Goal: Information Seeking & Learning: Learn about a topic

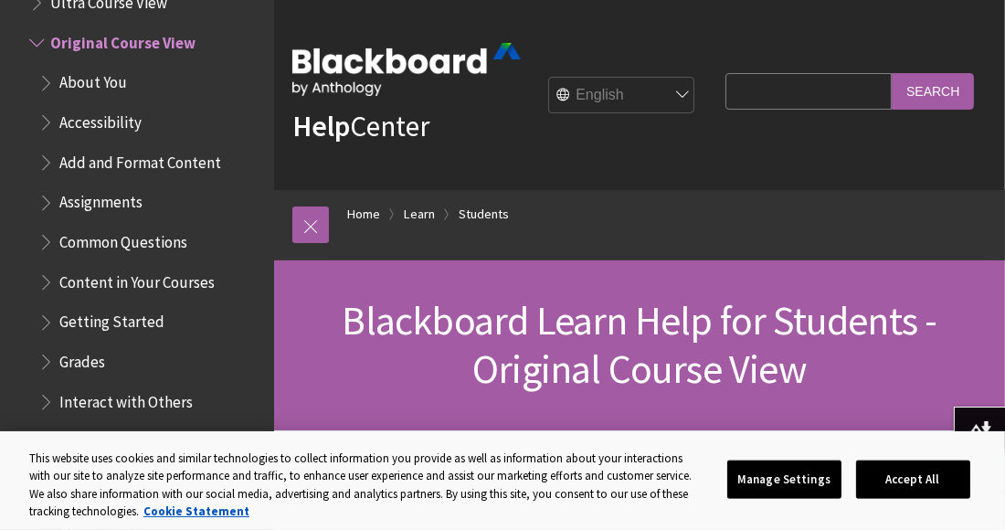
click at [141, 281] on span "Content in Your Courses" at bounding box center [136, 279] width 155 height 25
click at [141, 283] on span "Content in Your Courses" at bounding box center [144, 279] width 170 height 25
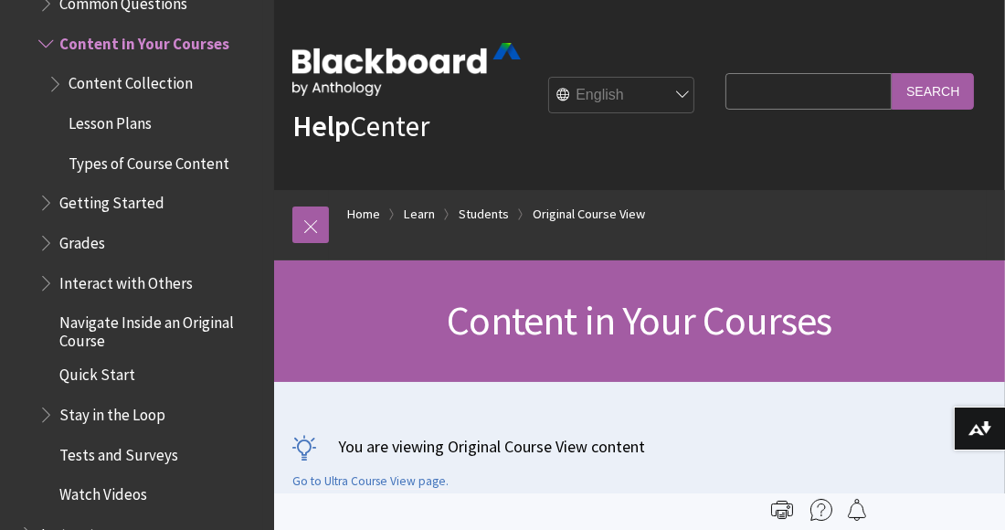
click at [141, 284] on span "Interact with Others" at bounding box center [125, 280] width 133 height 25
click at [141, 284] on span "Interact with Others" at bounding box center [132, 280] width 146 height 25
click at [101, 60] on li "Content in Your Courses Content Collection Lesson Plans Types of Course Content" at bounding box center [150, 104] width 225 height 151
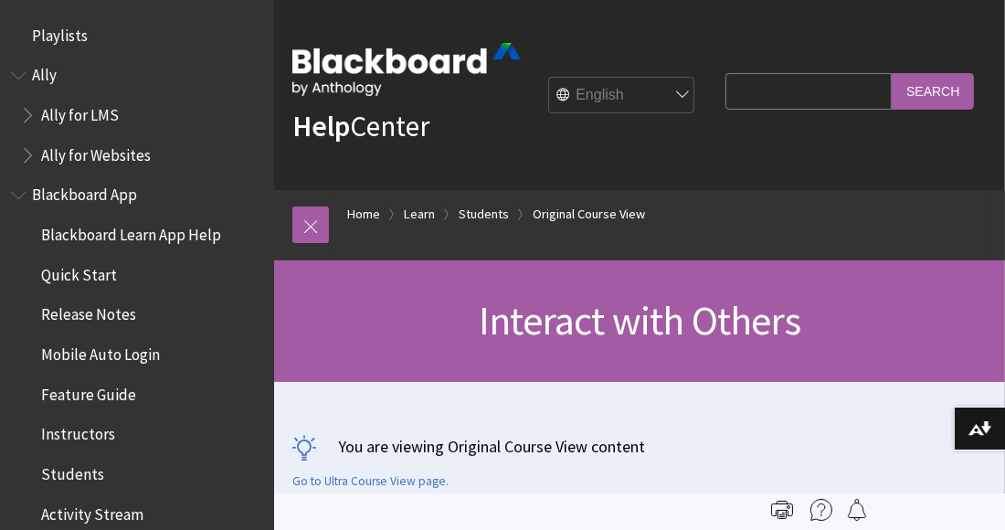
scroll to position [2518, 0]
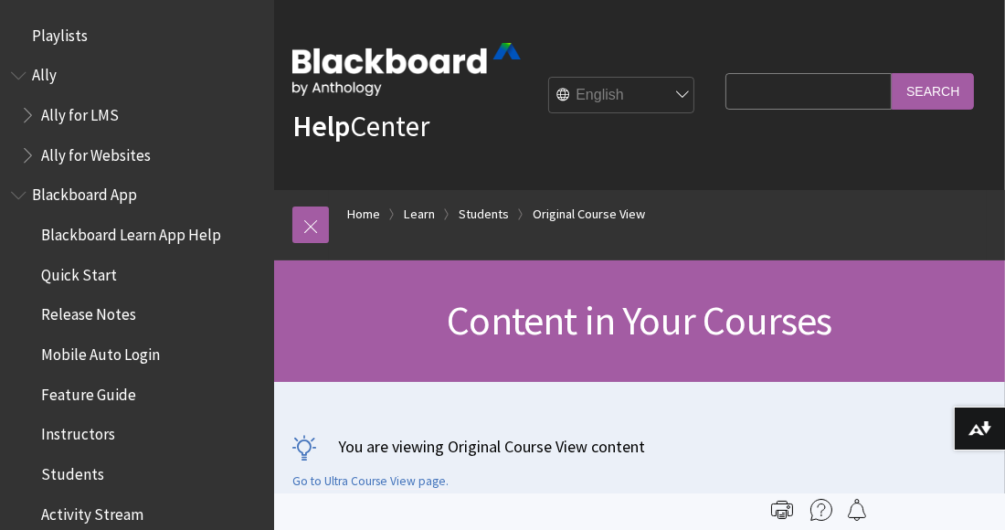
scroll to position [2398, 0]
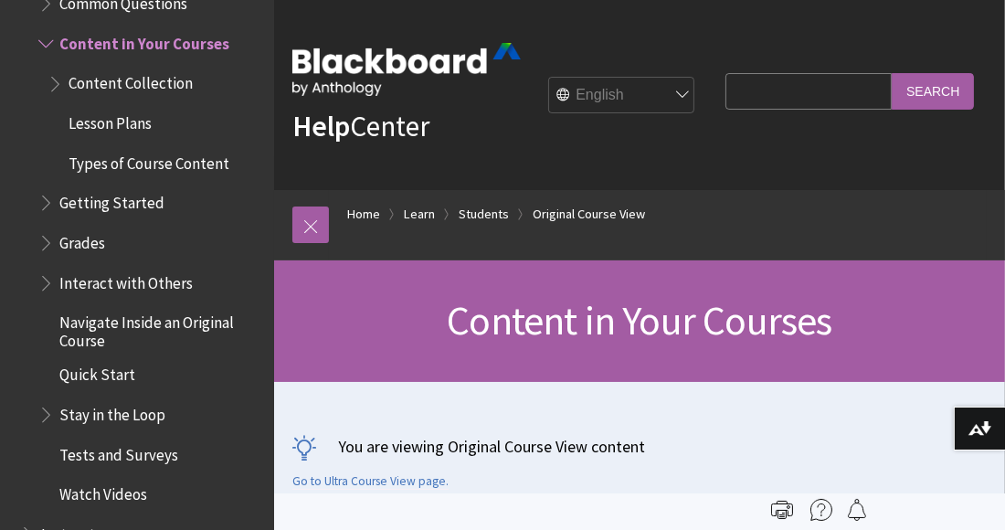
click at [725, 109] on input "Search Query" at bounding box center [808, 91] width 166 height 36
type input "print media"
click at [892, 73] on input "Search" at bounding box center [933, 91] width 82 height 36
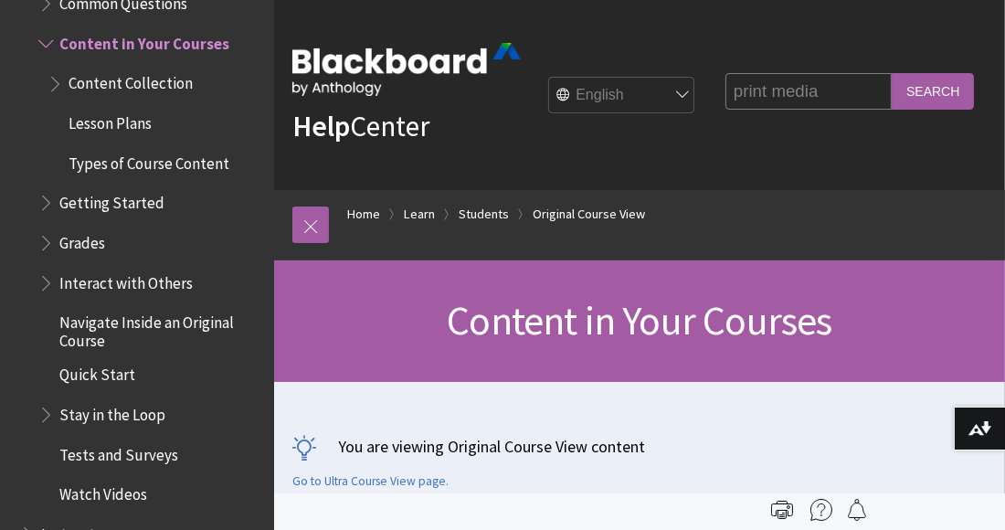
click at [892, 73] on input "Search" at bounding box center [933, 91] width 82 height 36
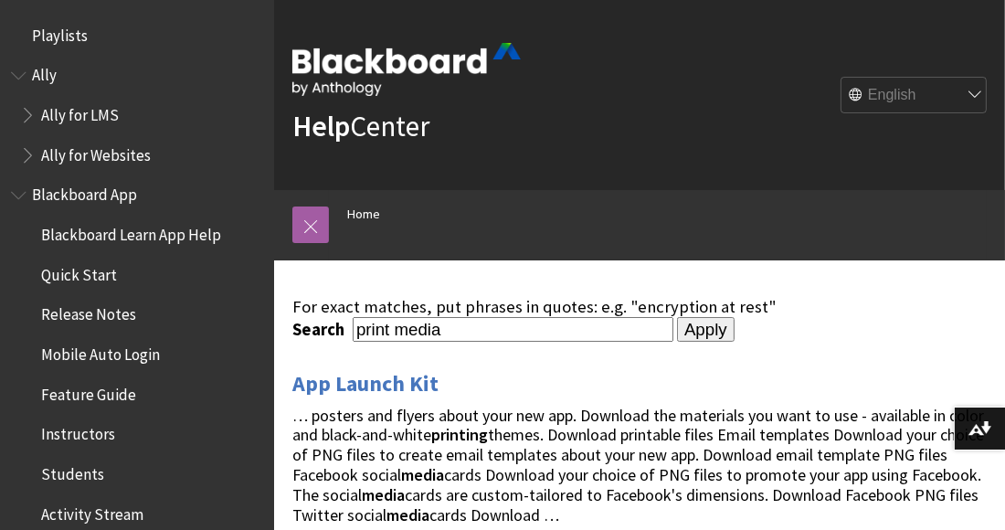
click at [905, 308] on div "For exact matches, put phrases in quotes: e.g. "encryption at rest"" at bounding box center [639, 307] width 694 height 20
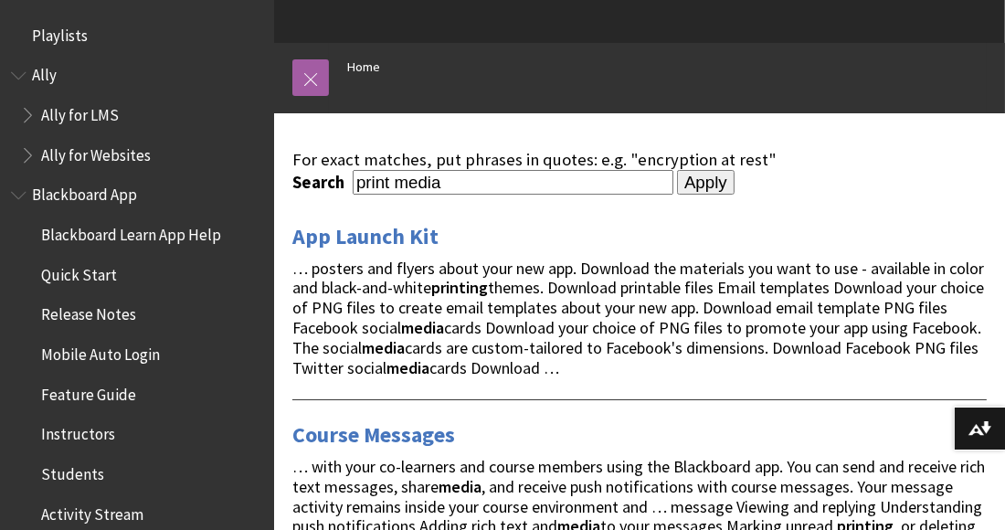
scroll to position [131, 0]
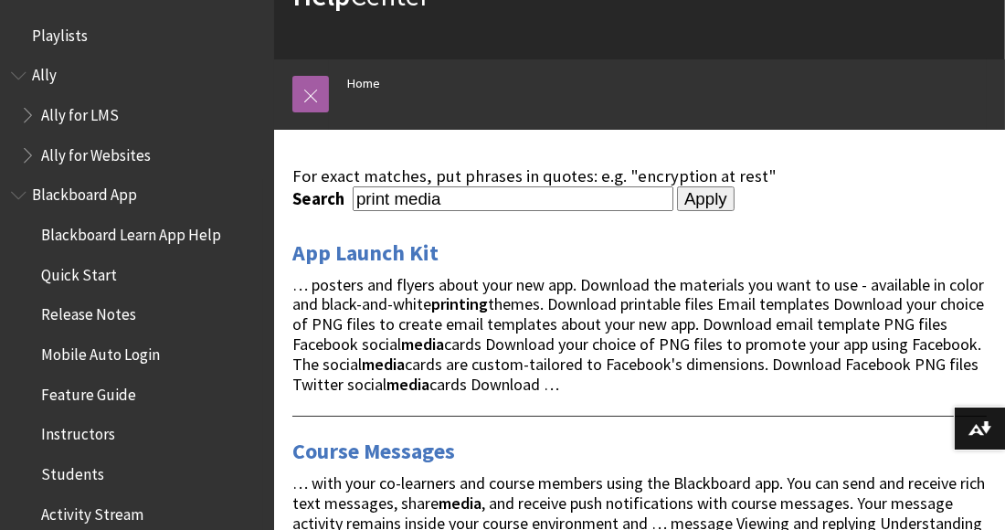
click at [110, 314] on span "Release Notes" at bounding box center [88, 312] width 95 height 25
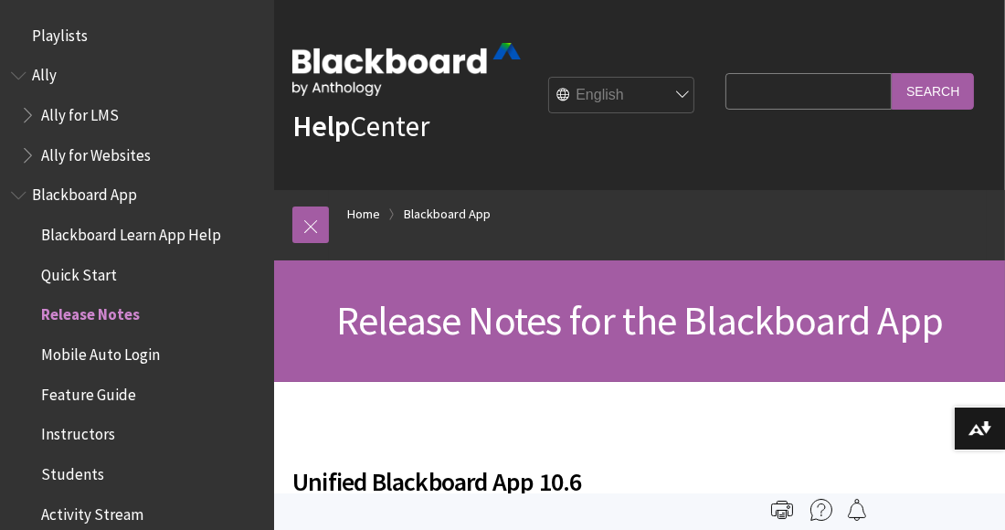
scroll to position [271, 0]
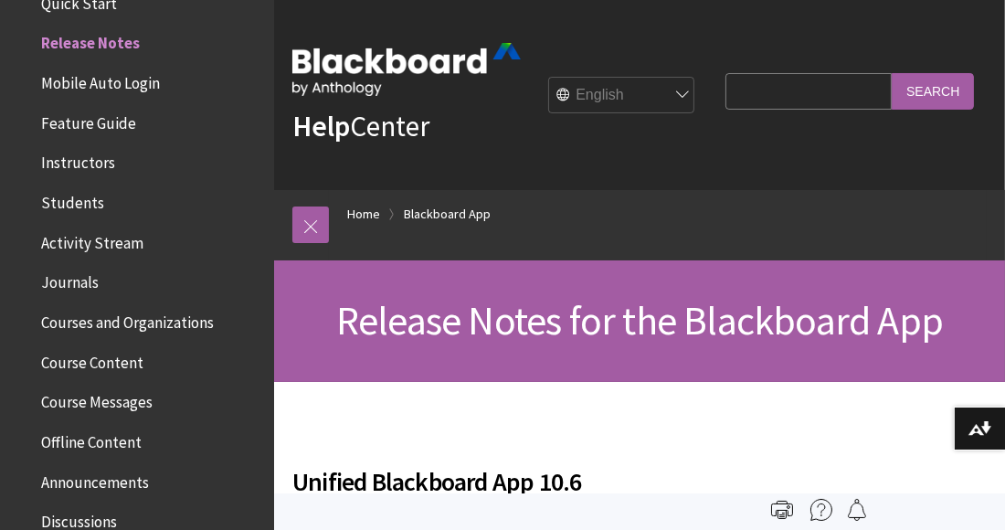
click at [324, 352] on div "Release Notes for the Blackboard App" at bounding box center [639, 321] width 731 height 122
click at [75, 163] on span "Instructors" at bounding box center [78, 160] width 74 height 25
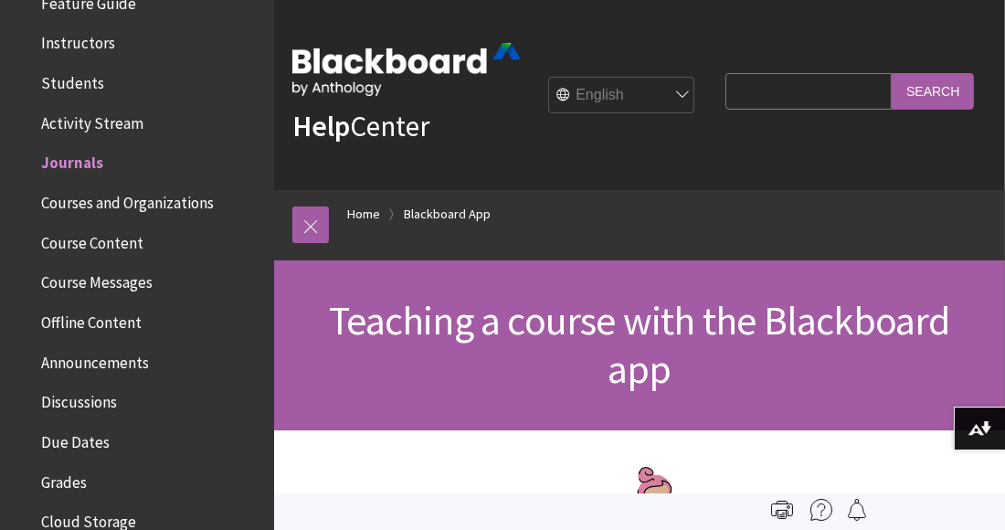
click at [715, 122] on fieldset "Search Query Search" at bounding box center [850, 95] width 270 height 55
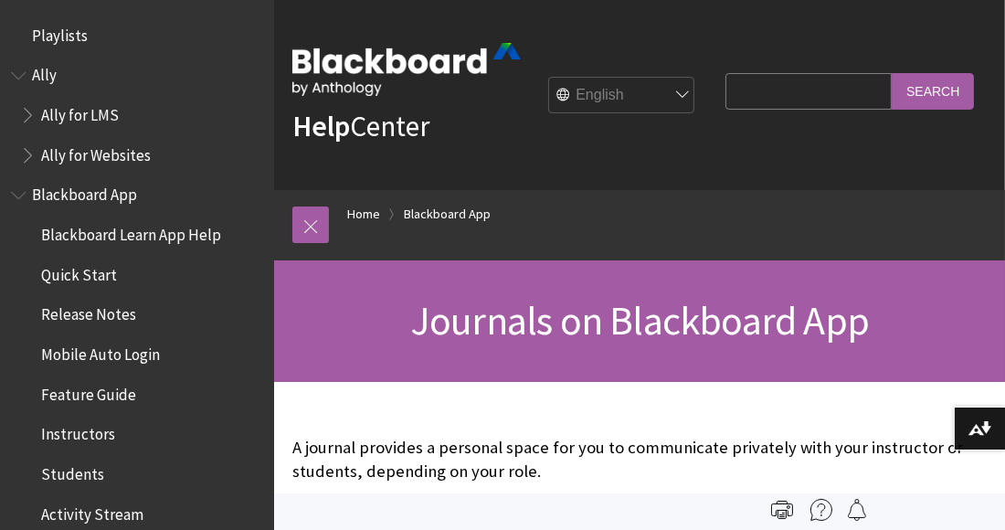
scroll to position [511, 0]
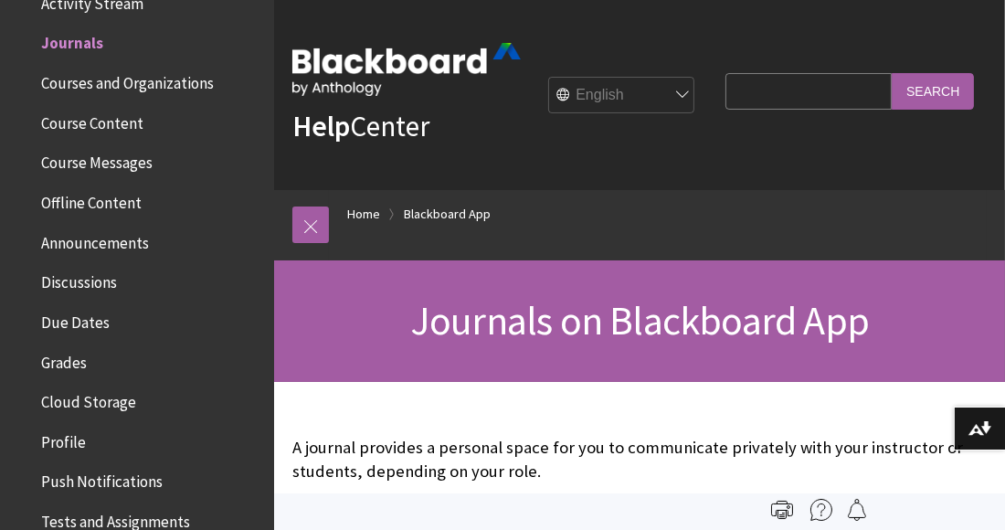
click at [747, 244] on ol "Home Blackboard App" at bounding box center [658, 217] width 658 height 54
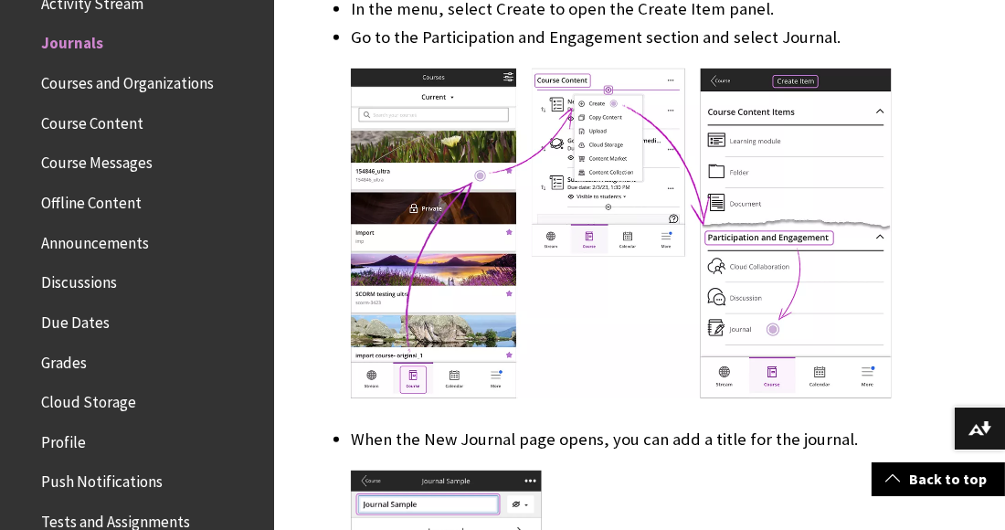
scroll to position [913, 0]
